Goal: Task Accomplishment & Management: Manage account settings

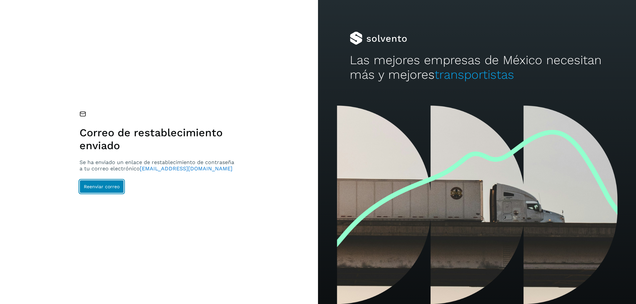
click at [105, 190] on button "Reenviar correo" at bounding box center [101, 186] width 44 height 13
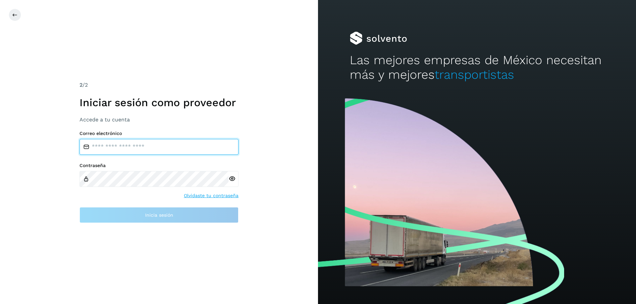
click at [121, 144] on input "email" at bounding box center [158, 147] width 159 height 16
type input "**********"
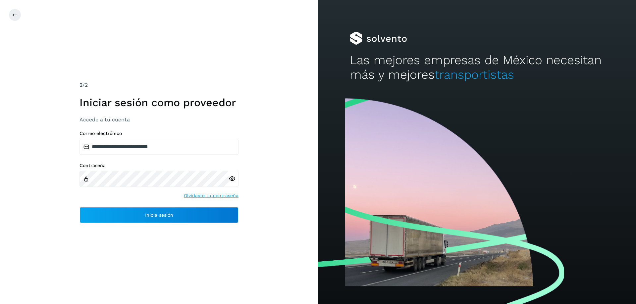
click at [233, 183] on div at bounding box center [234, 179] width 10 height 16
click at [234, 183] on div at bounding box center [234, 179] width 10 height 16
click at [234, 180] on icon at bounding box center [232, 179] width 7 height 7
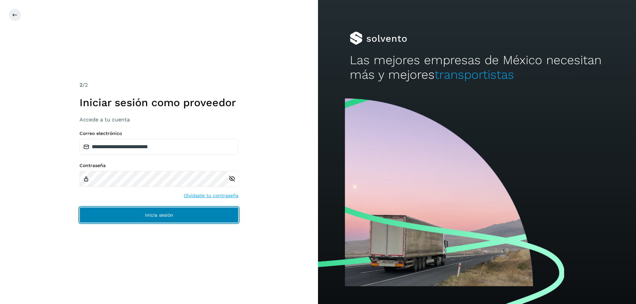
click at [189, 217] on button "Inicia sesión" at bounding box center [158, 215] width 159 height 16
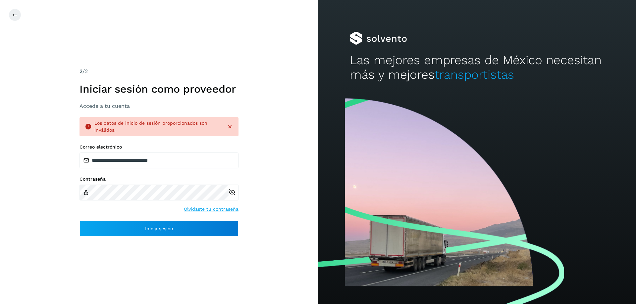
click at [214, 211] on link "Olvidaste tu contraseña" at bounding box center [211, 209] width 55 height 7
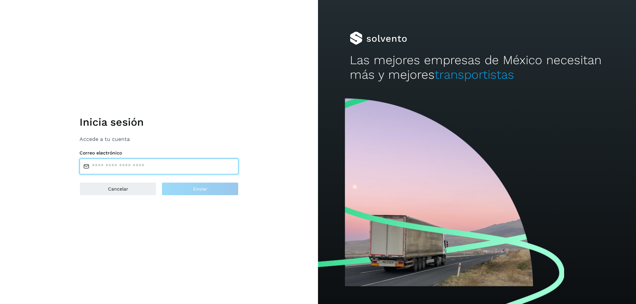
click at [109, 170] on input "email" at bounding box center [158, 167] width 159 height 16
type input "**********"
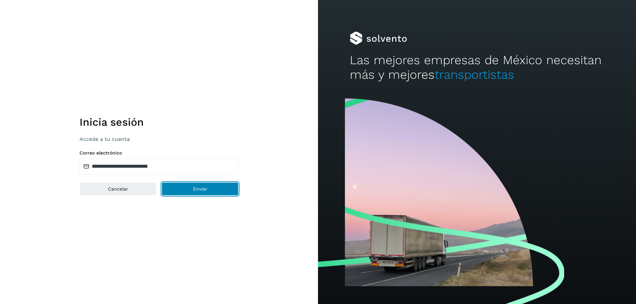
click at [212, 192] on button "Enviar" at bounding box center [200, 189] width 77 height 13
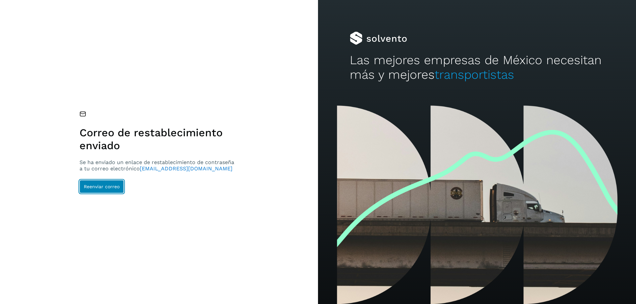
click at [107, 188] on span "Reenviar correo" at bounding box center [102, 186] width 36 height 5
drag, startPoint x: 151, startPoint y: 170, endPoint x: 218, endPoint y: 180, distance: 67.3
click at [219, 180] on div "Correo de restablecimiento enviado Se ha enviado un enlace de restablecimiento …" at bounding box center [158, 152] width 159 height 82
drag, startPoint x: 183, startPoint y: 194, endPoint x: 169, endPoint y: 182, distance: 19.0
click at [182, 191] on div "Correo de restablecimiento enviado Se ha enviado un enlace de restablecimiento …" at bounding box center [159, 152] width 318 height 304
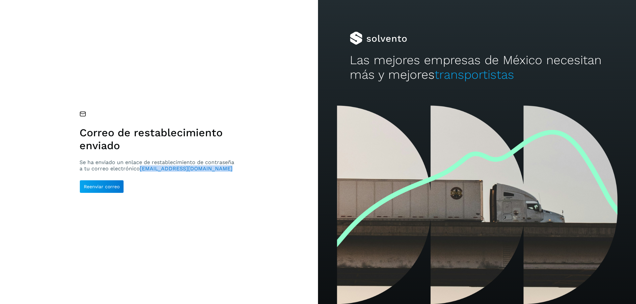
drag, startPoint x: 138, startPoint y: 168, endPoint x: 228, endPoint y: 174, distance: 89.3
click at [228, 174] on div "Correo de restablecimiento enviado Se ha enviado un enlace de restablecimiento …" at bounding box center [158, 152] width 159 height 82
